Goal: Use online tool/utility: Use online tool/utility

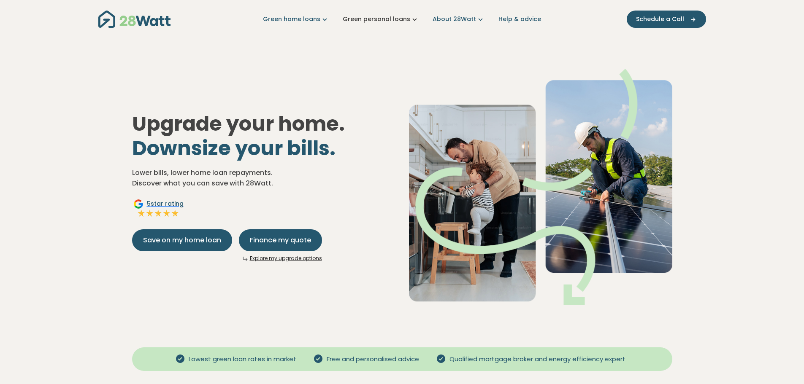
click at [373, 22] on link "Green personal loans" at bounding box center [381, 19] width 76 height 9
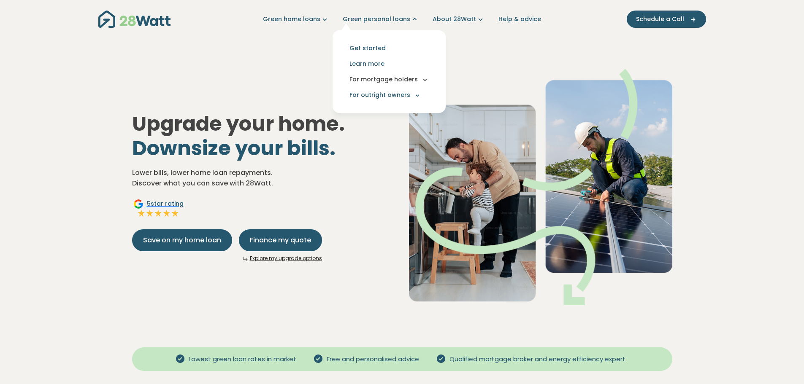
click at [418, 81] on button "For mortgage holders" at bounding box center [389, 80] width 100 height 16
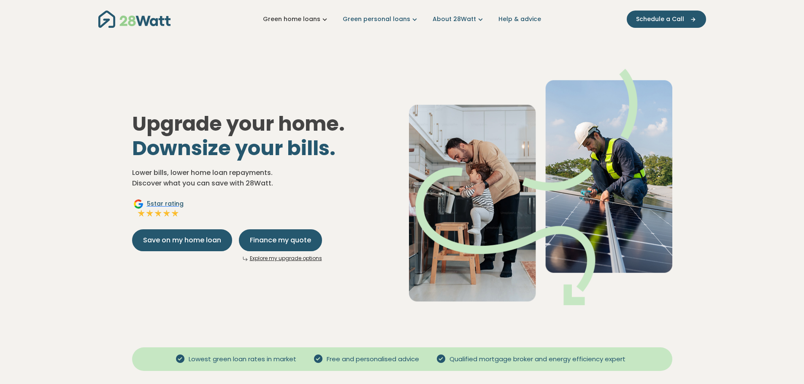
click at [327, 17] on icon "Main navigation" at bounding box center [324, 19] width 9 height 9
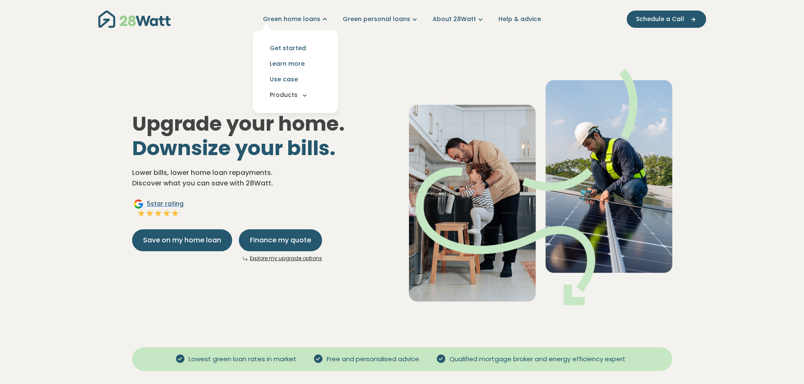
click at [308, 94] on icon "Main navigation" at bounding box center [305, 96] width 8 height 8
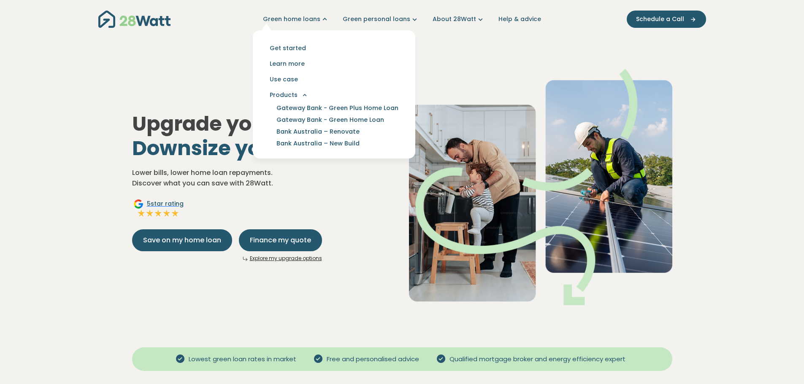
click at [225, 76] on div "Upgrade your home. Downsize your bills. Lower bills, lower home loan repayments…" at bounding box center [402, 180] width 554 height 277
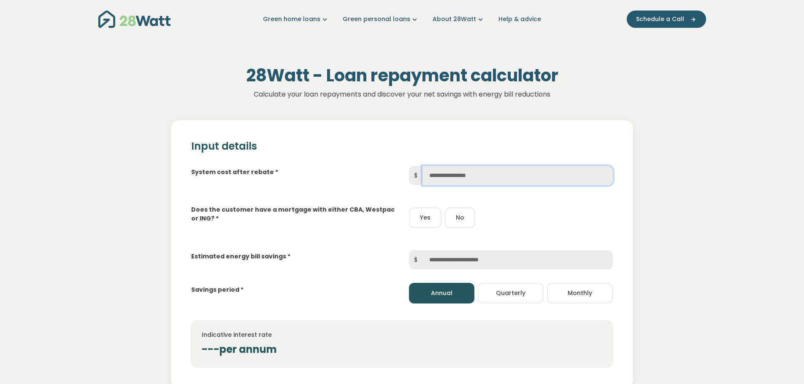
click at [454, 178] on input "text" at bounding box center [517, 175] width 190 height 19
click at [455, 176] on input "text" at bounding box center [517, 175] width 190 height 19
type input "******"
click at [428, 222] on button "Yes" at bounding box center [425, 218] width 32 height 21
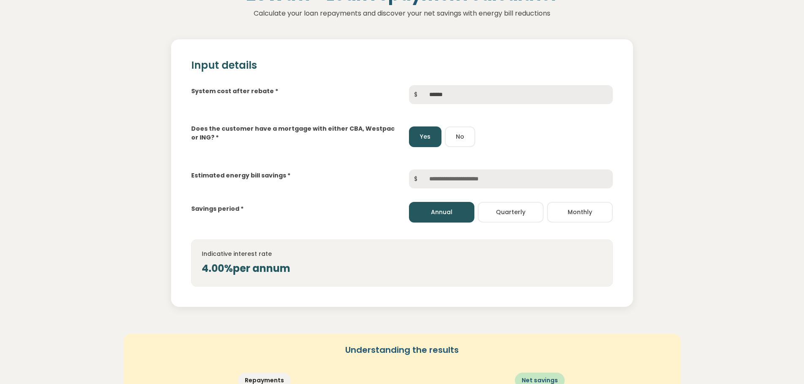
scroll to position [84, 0]
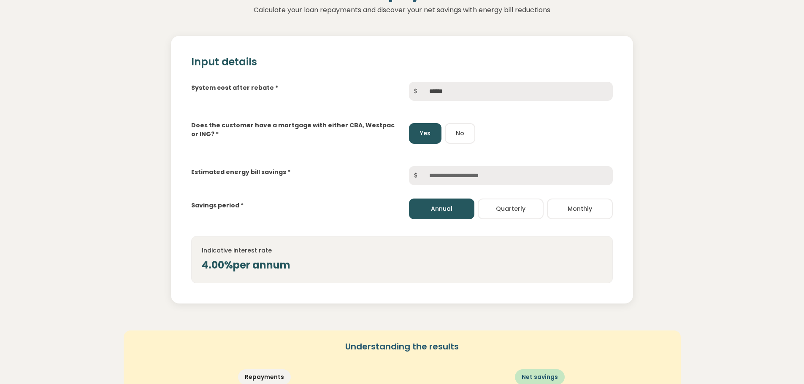
click at [454, 137] on button "No" at bounding box center [460, 133] width 30 height 21
click at [576, 208] on button "Monthly" at bounding box center [580, 209] width 66 height 21
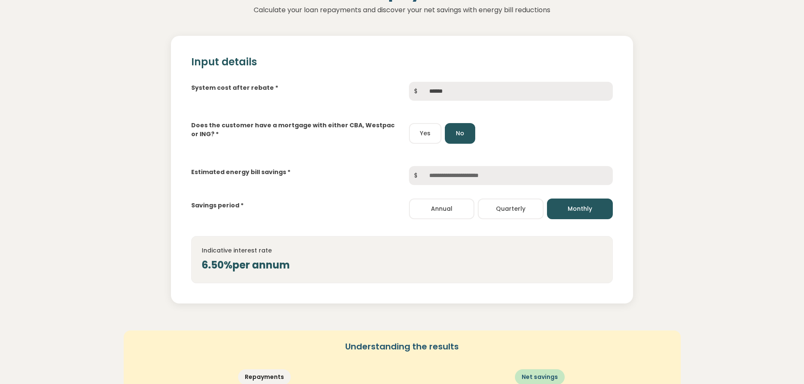
click at [425, 133] on button "Yes" at bounding box center [425, 133] width 32 height 21
